Goal: Information Seeking & Learning: Learn about a topic

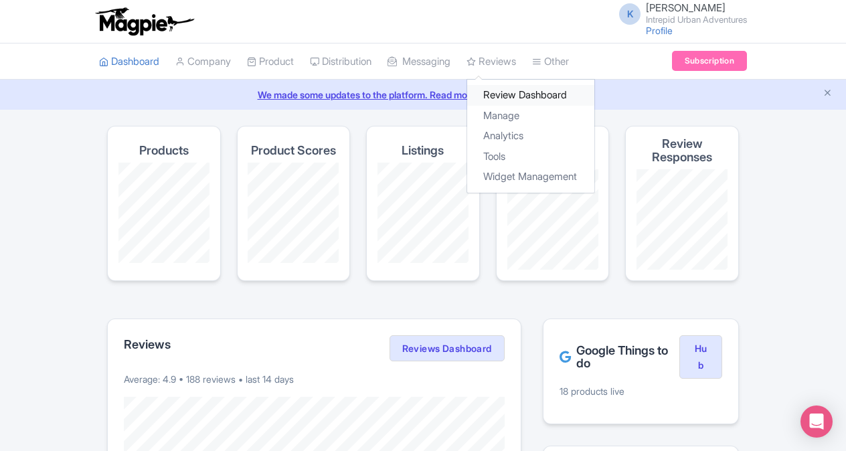
click at [522, 90] on link "Review Dashboard" at bounding box center [530, 95] width 127 height 21
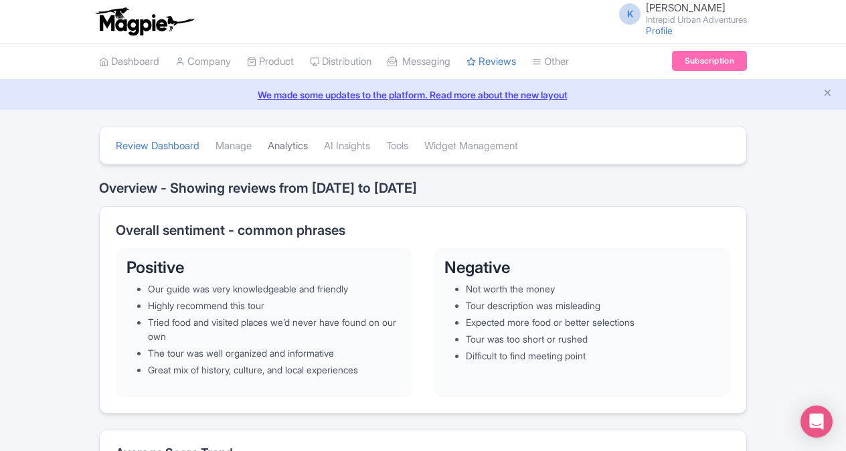
click at [293, 143] on link "Analytics" at bounding box center [288, 146] width 40 height 37
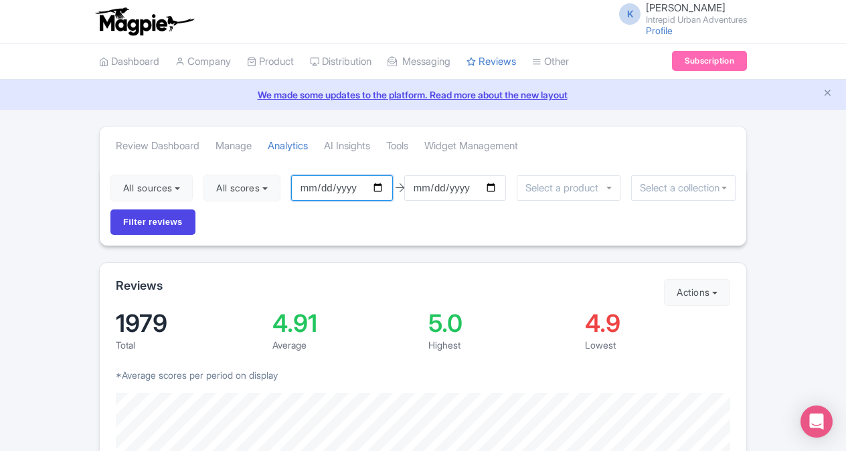
click at [382, 186] on input "2025-06-03" at bounding box center [342, 187] width 102 height 25
type input "2025-01-01"
click at [582, 186] on input "select-one" at bounding box center [565, 188] width 80 height 12
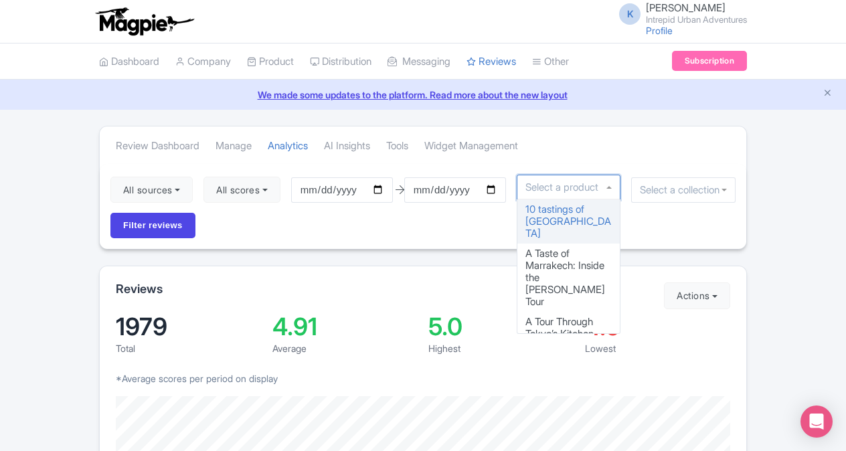
click at [668, 184] on input "select-one" at bounding box center [683, 190] width 87 height 12
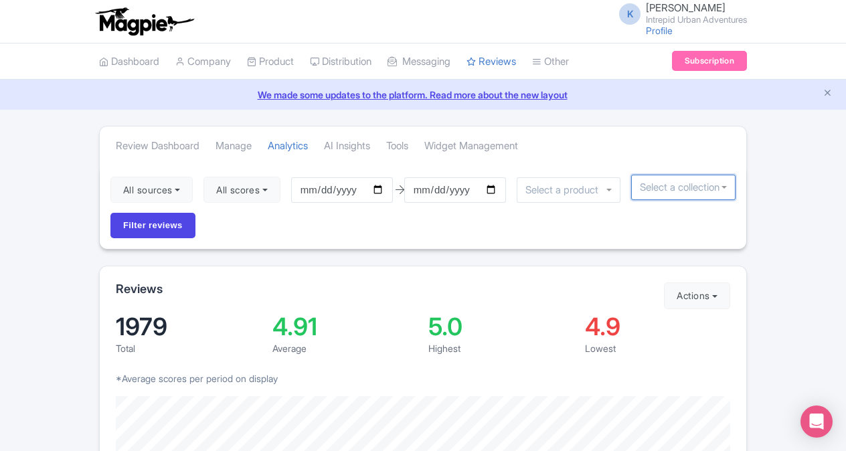
click at [721, 190] on input "select-one" at bounding box center [683, 187] width 87 height 12
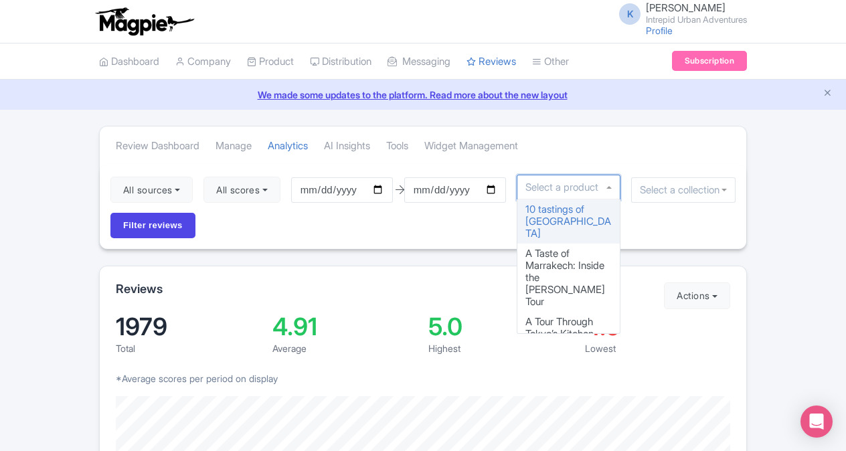
click at [558, 193] on div at bounding box center [569, 187] width 104 height 25
click at [161, 230] on input "Filter reviews" at bounding box center [152, 225] width 85 height 25
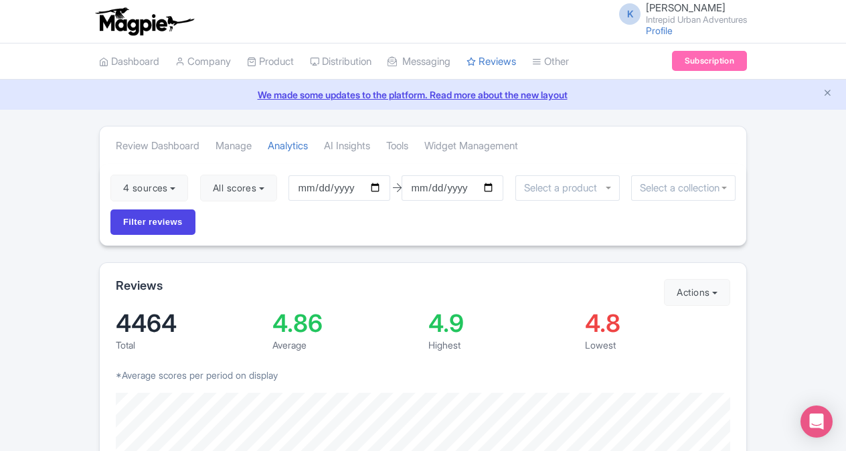
click at [674, 185] on input "select-one" at bounding box center [683, 188] width 87 height 12
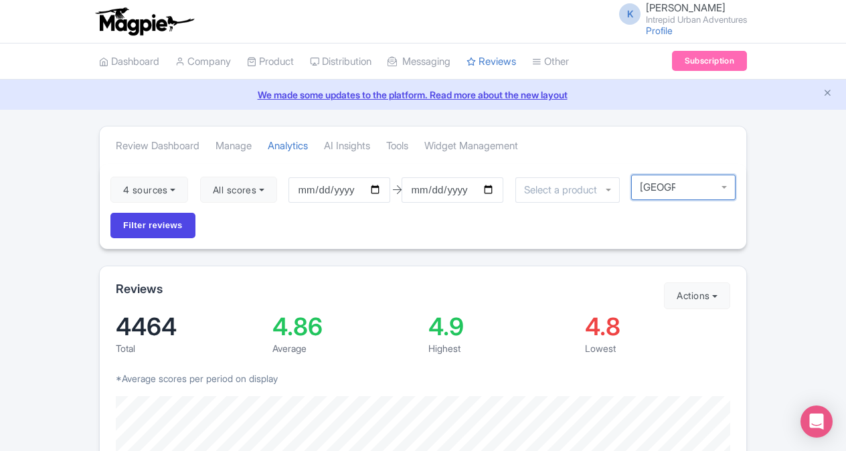
click at [693, 186] on div at bounding box center [683, 187] width 104 height 25
type input "denver"
click at [590, 189] on input "select-one" at bounding box center [564, 190] width 80 height 12
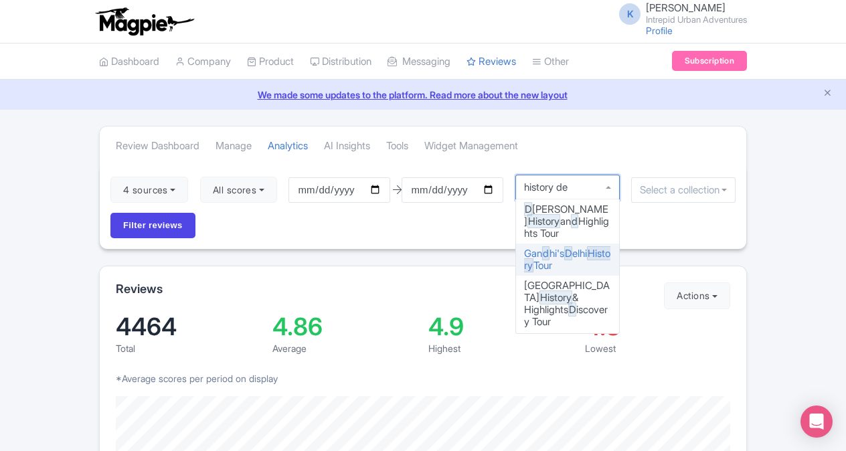
type input "history den"
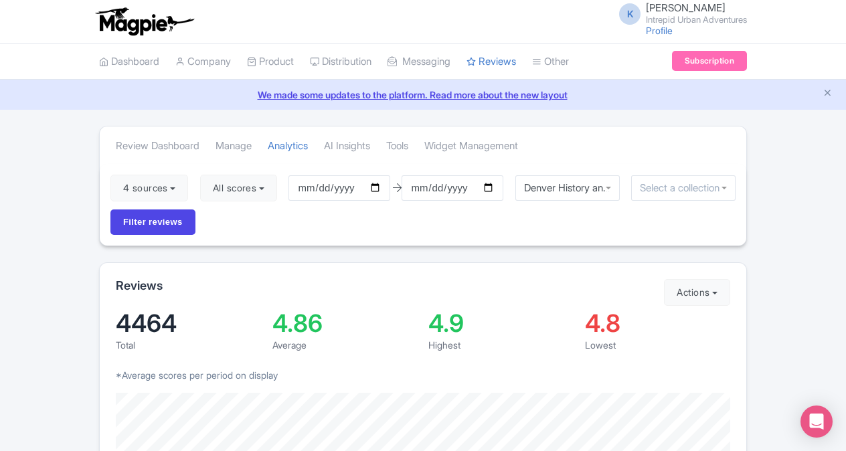
click at [683, 186] on input "select-one" at bounding box center [683, 188] width 87 height 12
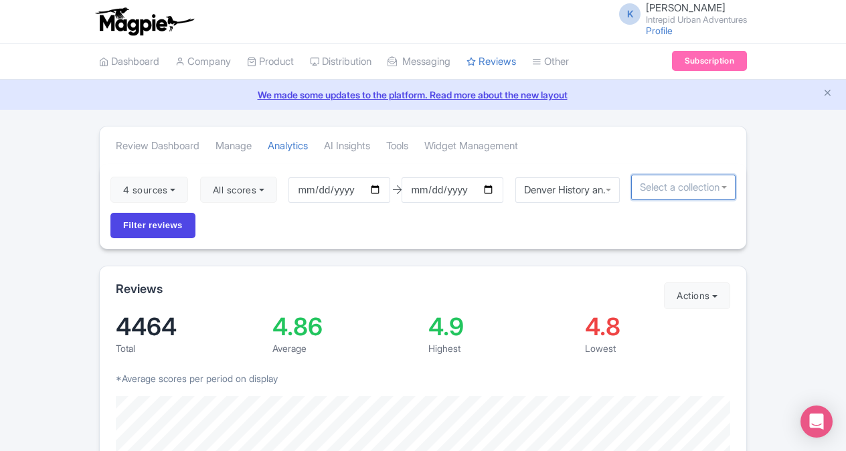
type input "d"
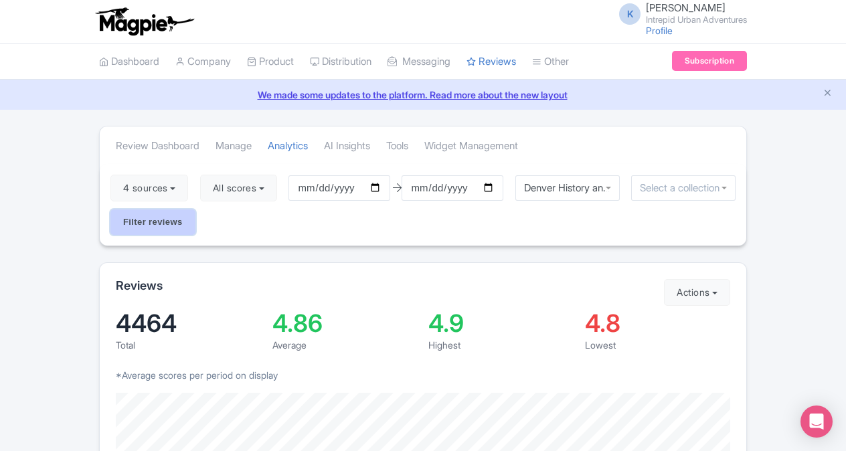
click at [150, 224] on input "Filter reviews" at bounding box center [152, 221] width 85 height 25
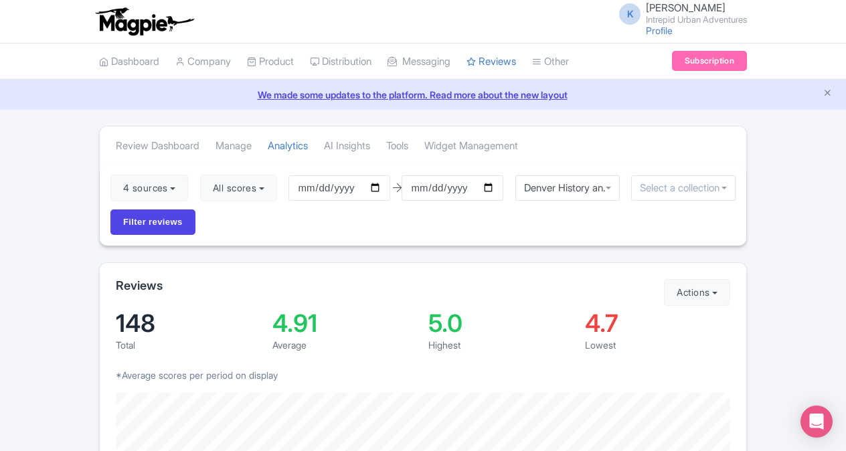
click at [670, 186] on input "select-one" at bounding box center [683, 188] width 87 height 12
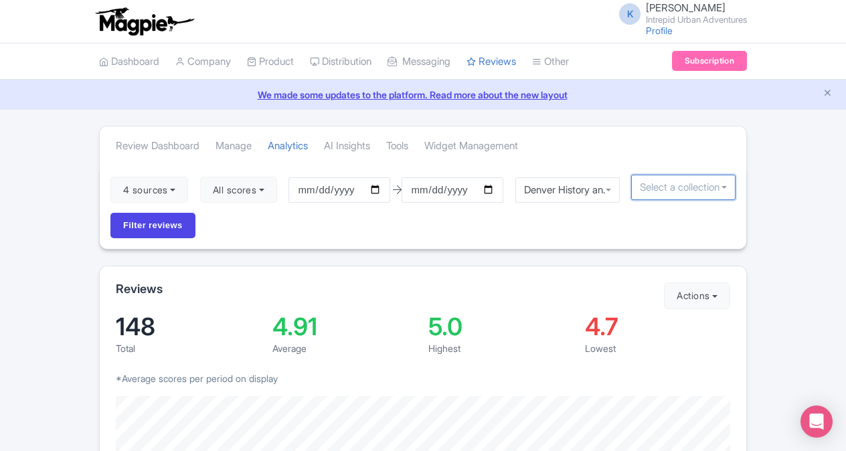
click at [670, 186] on input "select-one" at bounding box center [683, 187] width 87 height 12
click at [540, 221] on div "4 sources Select all Deselect all Select all Deselect all Urban Adventures - US…" at bounding box center [423, 206] width 646 height 85
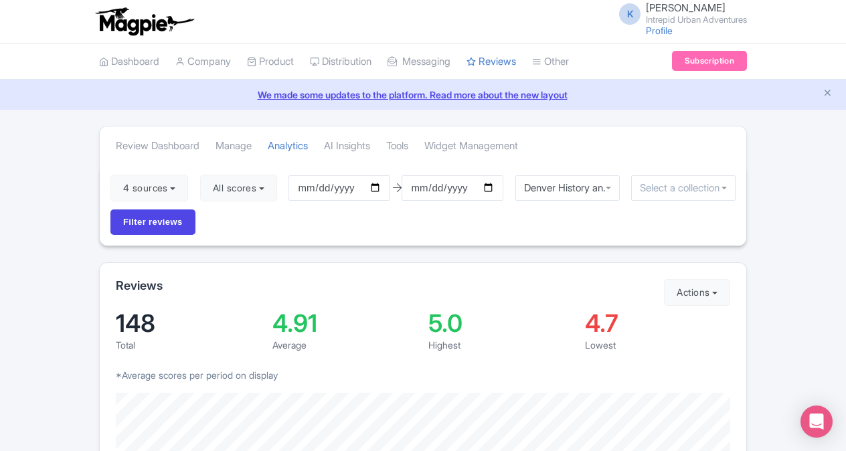
click at [602, 182] on div "Denver History and Highlights Tour" at bounding box center [567, 188] width 87 height 12
click at [610, 179] on div "Denver History and Highlights Tour" at bounding box center [567, 187] width 104 height 25
drag, startPoint x: 598, startPoint y: 183, endPoint x: 522, endPoint y: 187, distance: 76.4
click at [541, 186] on div "Denver History and Highlights Tour" at bounding box center [567, 187] width 87 height 12
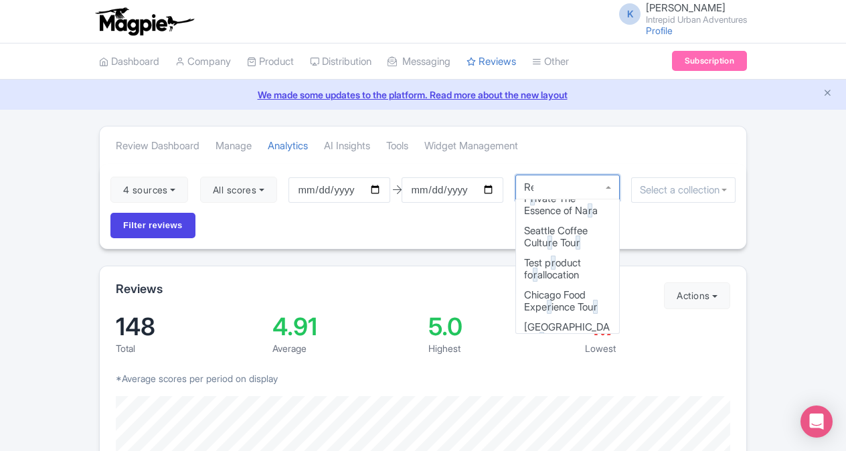
scroll to position [606, 0]
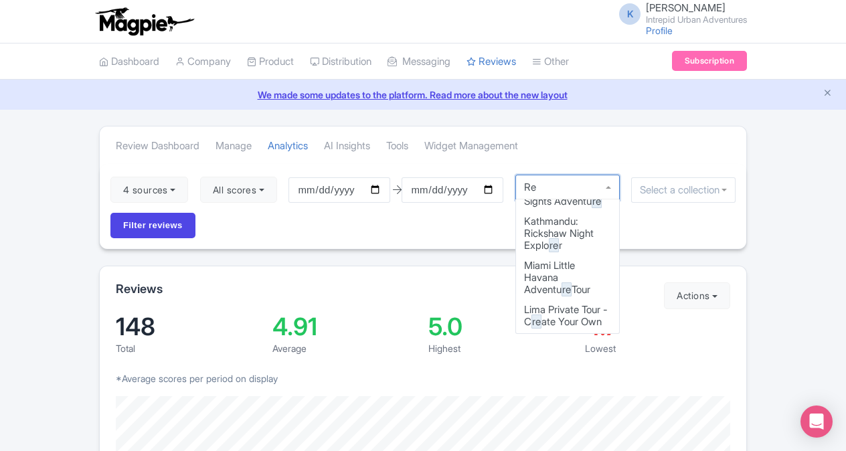
type input "Red"
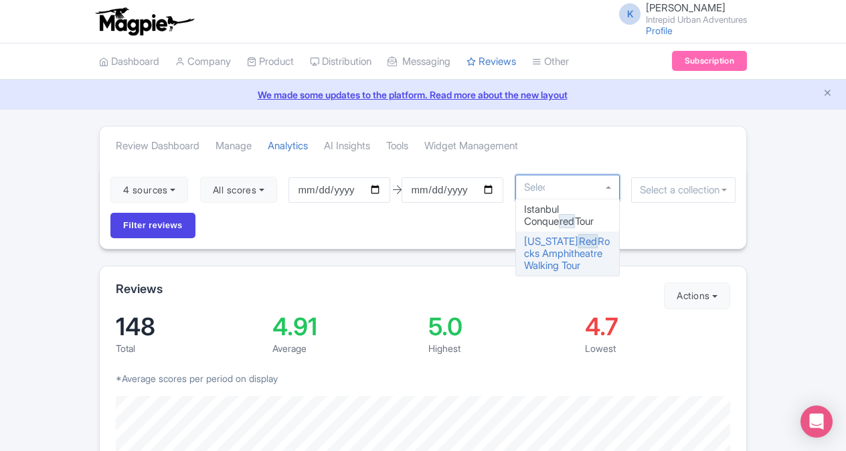
scroll to position [0, 0]
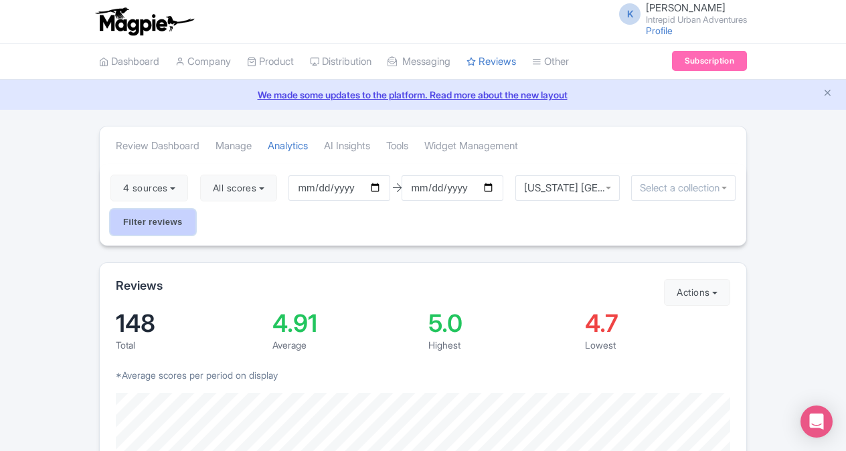
click at [150, 217] on input "Filter reviews" at bounding box center [152, 221] width 85 height 25
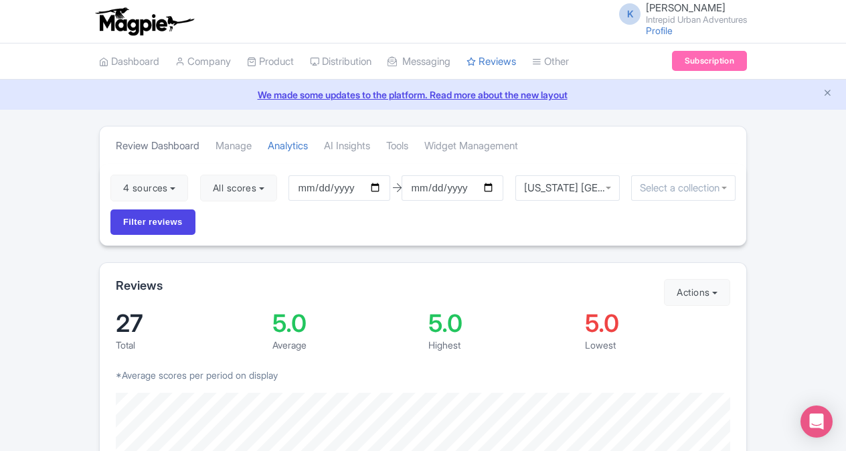
click at [153, 145] on link "Review Dashboard" at bounding box center [158, 146] width 84 height 37
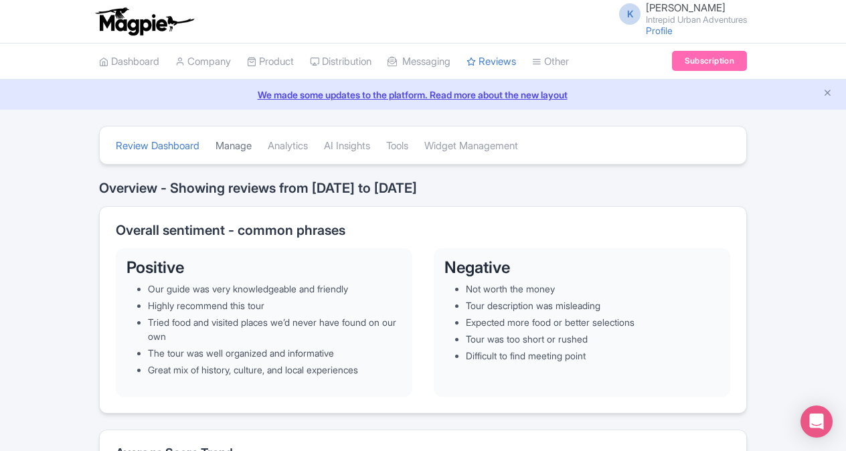
click at [238, 146] on link "Manage" at bounding box center [233, 146] width 36 height 37
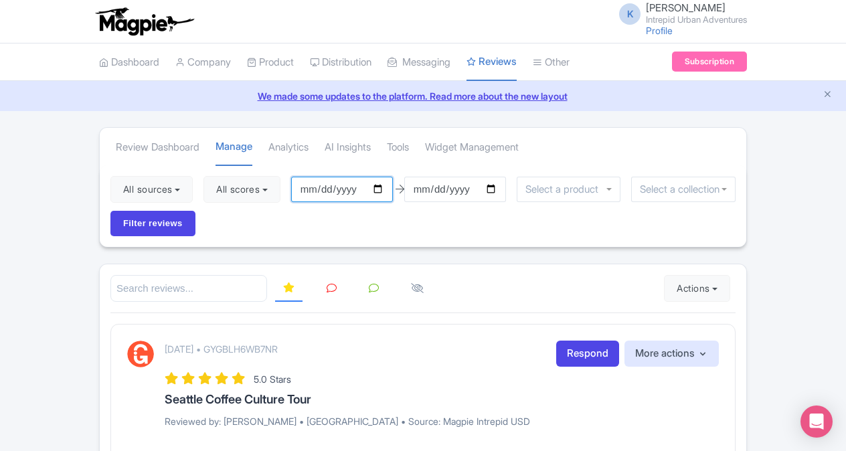
click at [381, 187] on input "2025-06-03" at bounding box center [342, 189] width 102 height 25
type input "[DATE]"
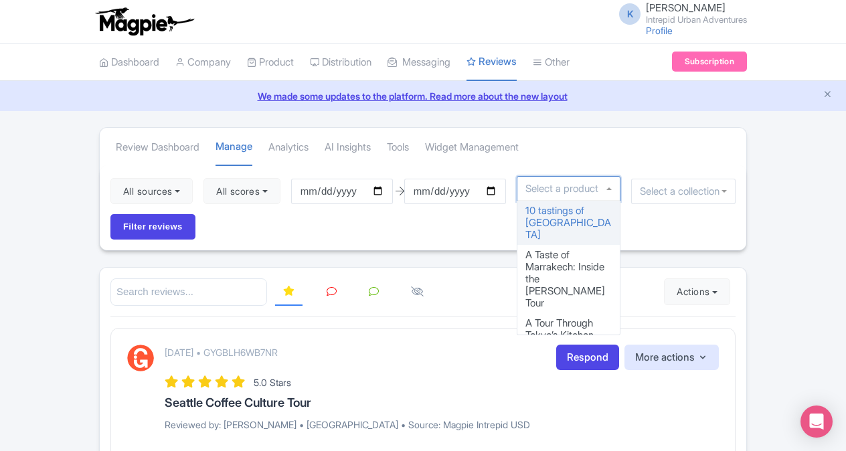
click at [554, 191] on input "select-one" at bounding box center [565, 189] width 80 height 12
click at [660, 191] on input "select-one" at bounding box center [683, 191] width 87 height 12
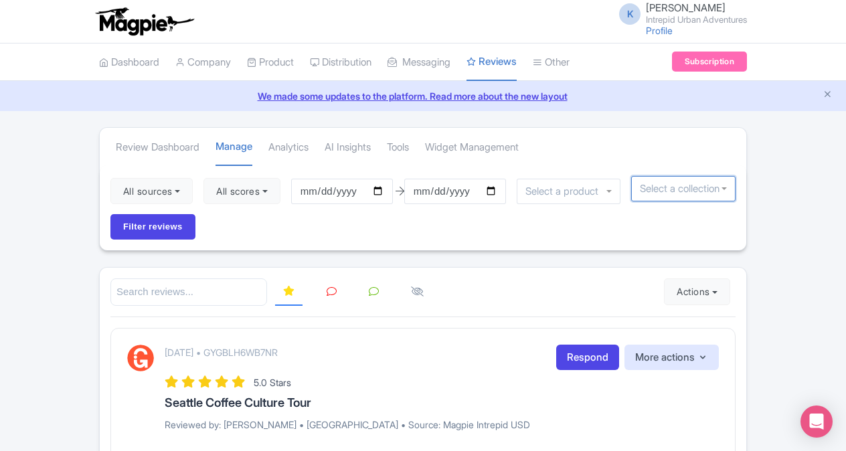
click at [660, 191] on input "select-one" at bounding box center [683, 189] width 87 height 12
click at [727, 188] on div at bounding box center [683, 188] width 104 height 25
type input "denver"
click at [178, 230] on input "Filter reviews" at bounding box center [152, 226] width 85 height 25
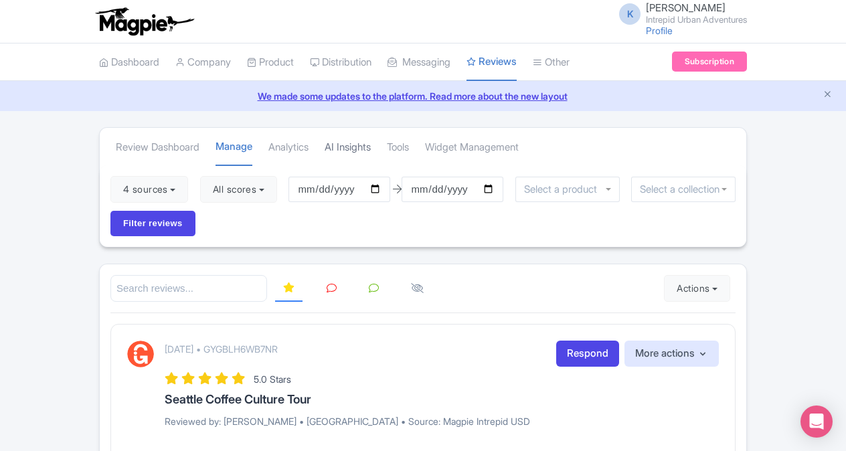
click at [369, 146] on link "AI Insights" at bounding box center [348, 147] width 46 height 37
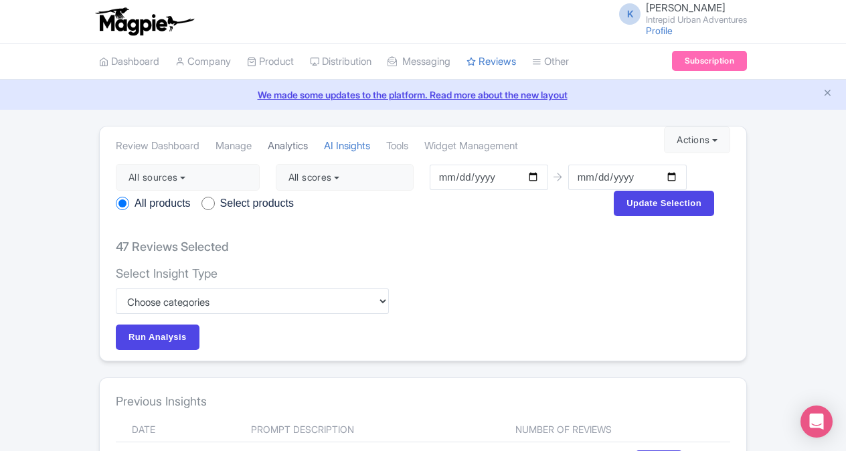
click at [308, 146] on link "Analytics" at bounding box center [288, 146] width 40 height 37
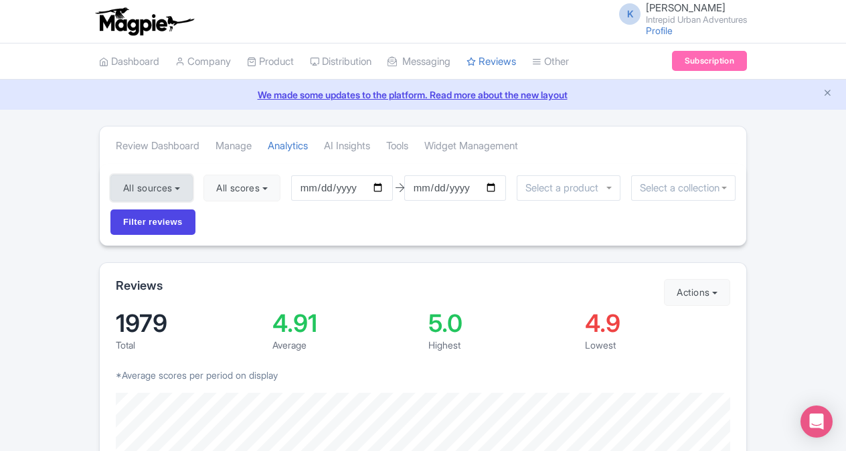
click at [179, 185] on button "All sources" at bounding box center [151, 188] width 82 height 27
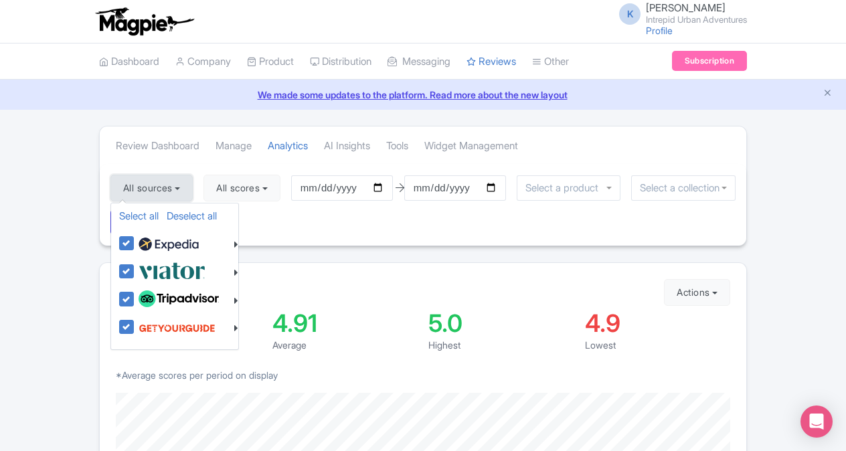
click at [179, 185] on button "All sources" at bounding box center [151, 188] width 82 height 27
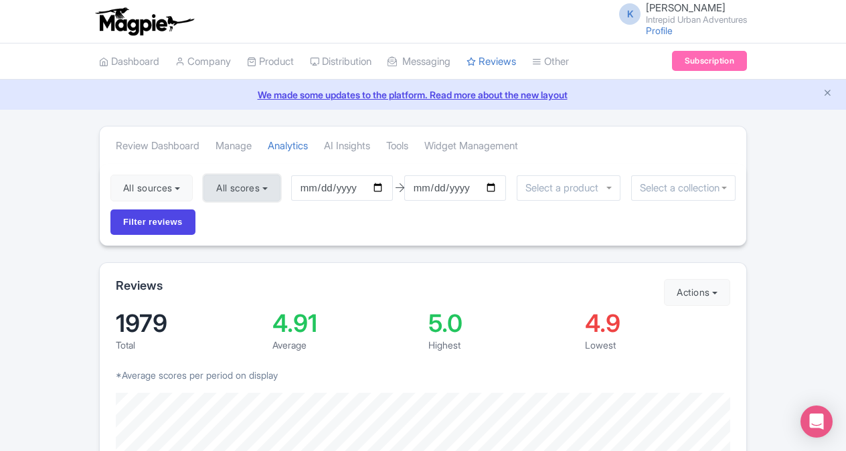
click at [246, 185] on button "All scores" at bounding box center [241, 188] width 77 height 27
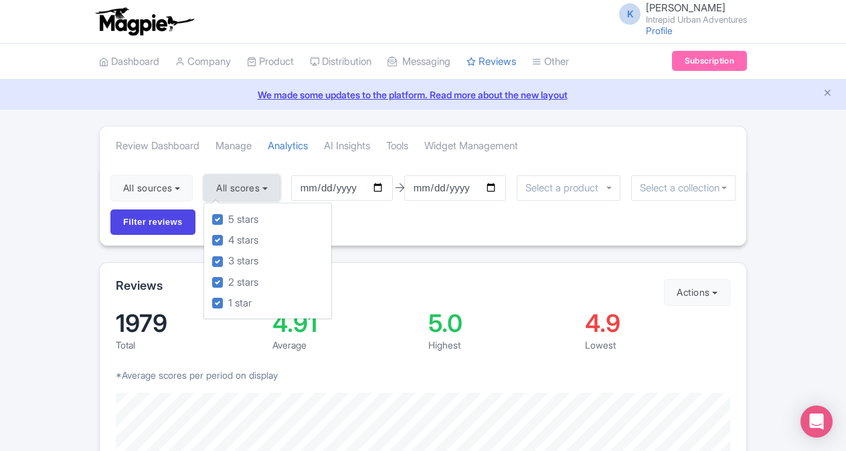
click at [246, 185] on button "All scores" at bounding box center [241, 188] width 77 height 27
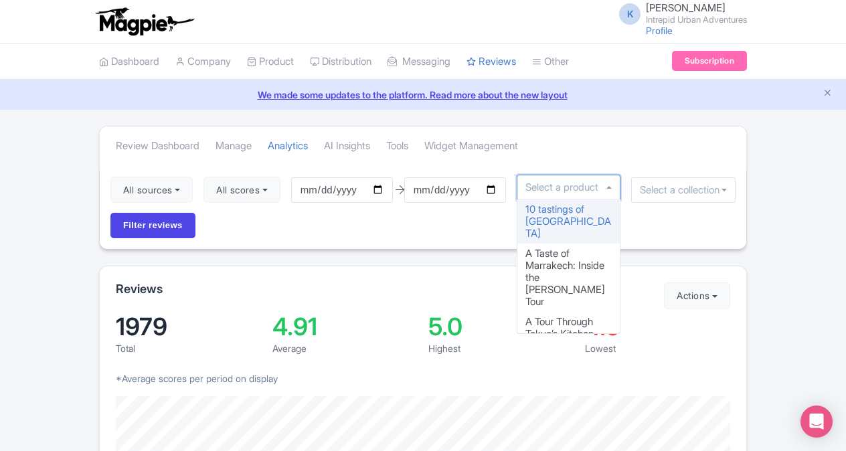
click at [601, 185] on input "select-one" at bounding box center [565, 187] width 80 height 12
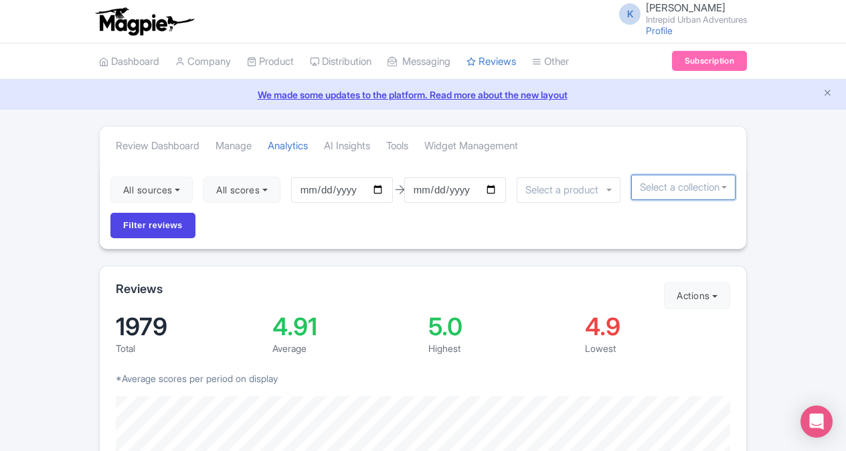
click at [660, 185] on input "select-one" at bounding box center [683, 187] width 87 height 12
click at [661, 185] on input "select-one" at bounding box center [683, 187] width 87 height 12
click at [723, 189] on div at bounding box center [683, 187] width 104 height 25
